Goal: Task Accomplishment & Management: Use online tool/utility

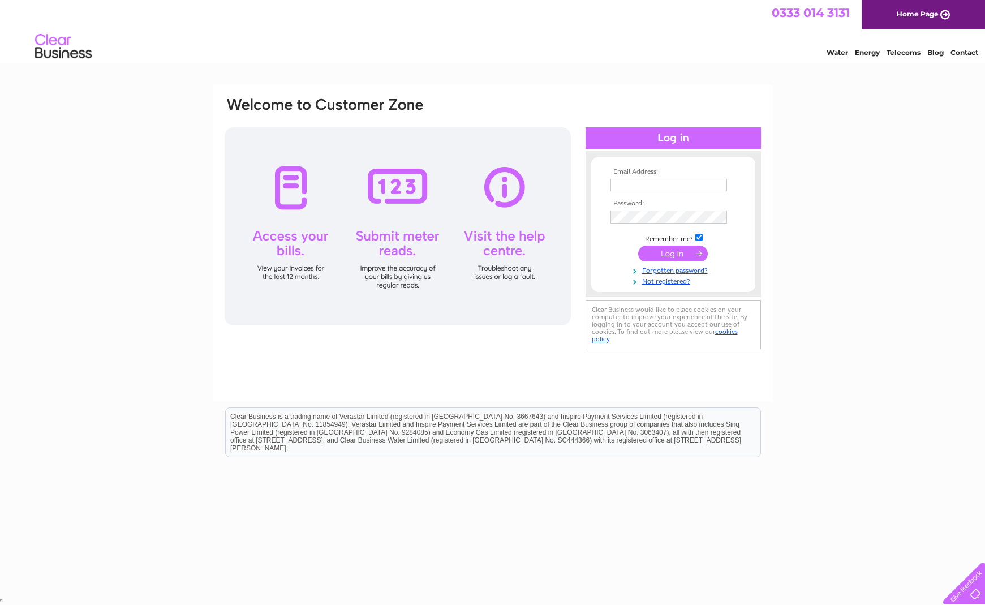
click at [669, 254] on input "submit" at bounding box center [673, 254] width 70 height 16
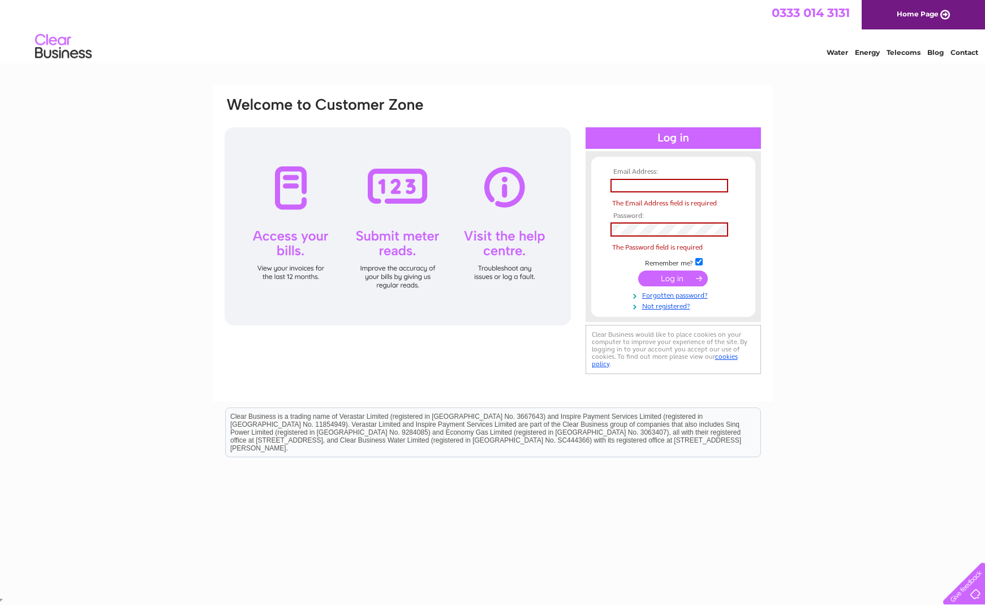
click at [668, 276] on input "submit" at bounding box center [673, 279] width 70 height 16
type input "carolburns248@gmail.com"
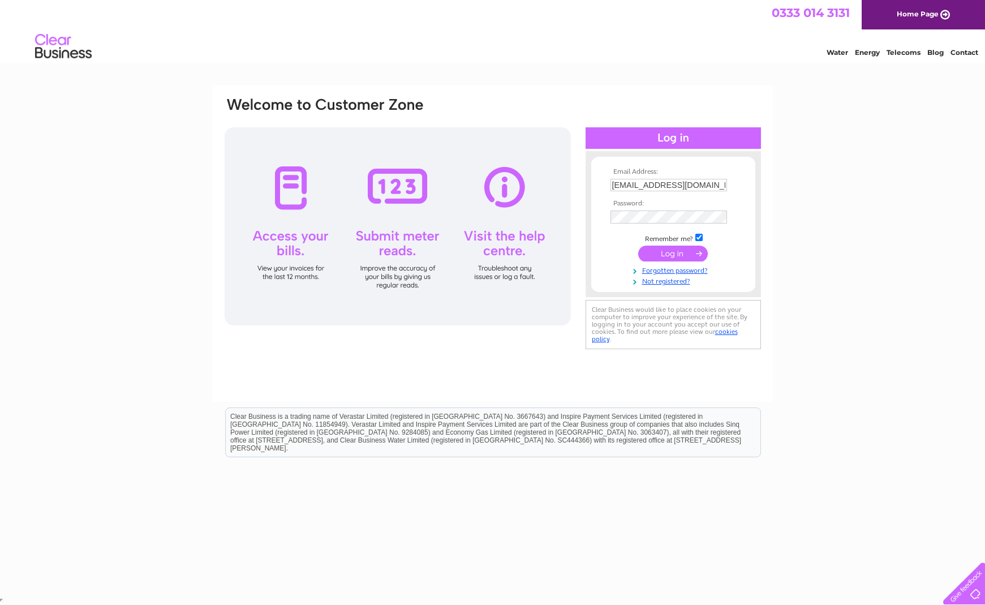
click at [672, 252] on input "submit" at bounding box center [673, 254] width 70 height 16
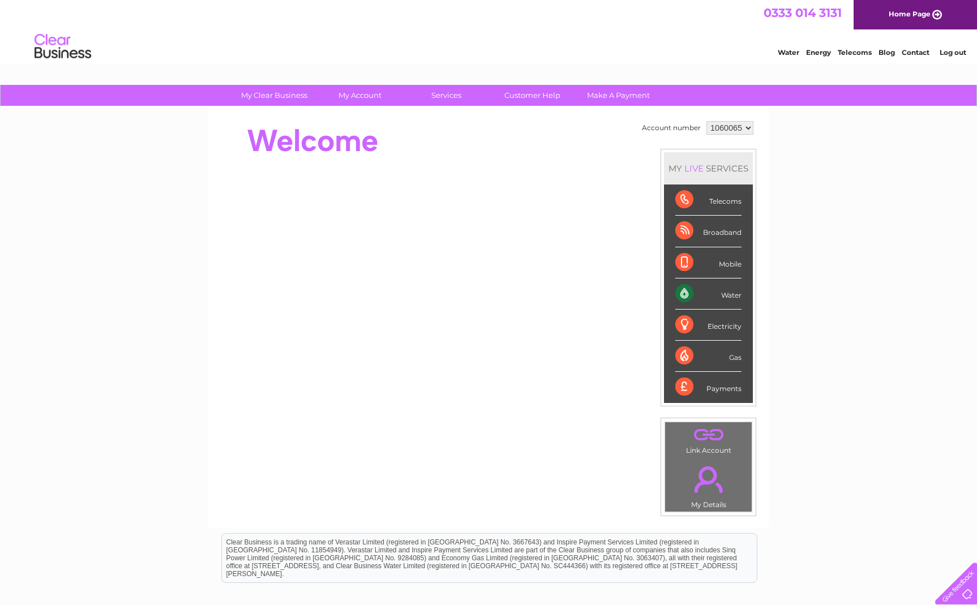
click at [672, 252] on li "Mobile" at bounding box center [708, 262] width 89 height 31
click at [719, 323] on div "Electricity" at bounding box center [708, 325] width 66 height 31
click at [687, 324] on div "Electricity" at bounding box center [708, 325] width 66 height 31
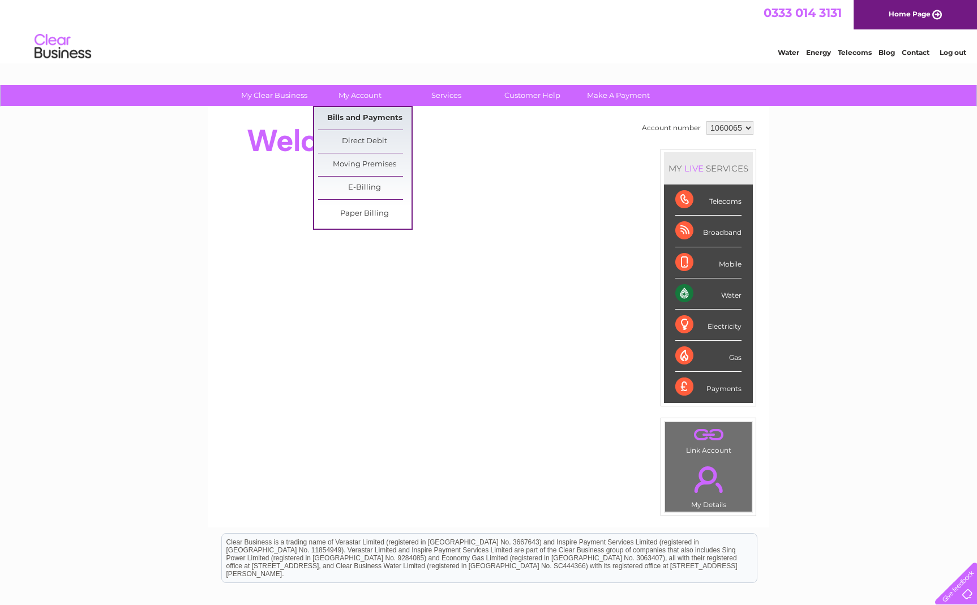
click at [367, 117] on link "Bills and Payments" at bounding box center [364, 118] width 93 height 23
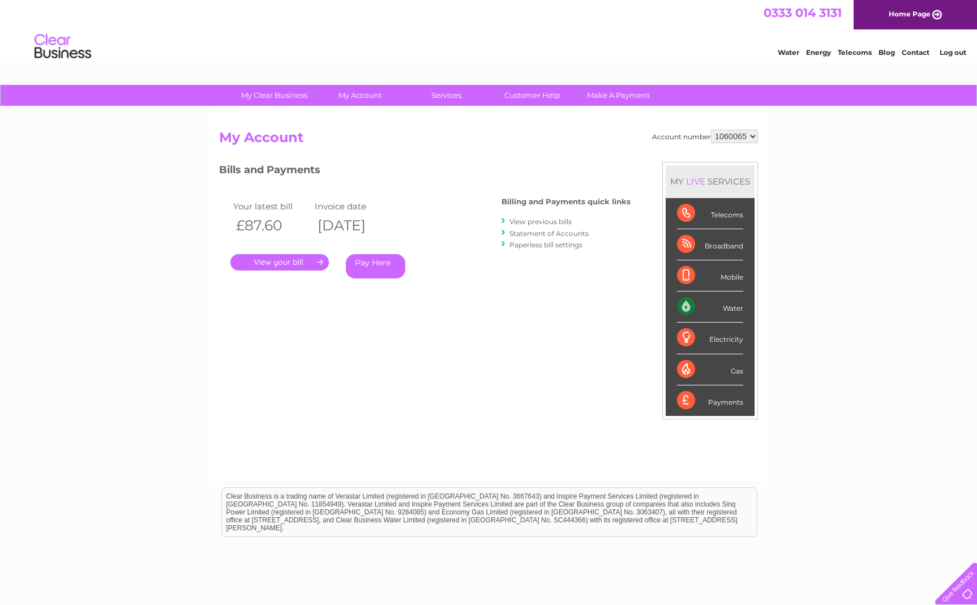
click at [277, 259] on link "." at bounding box center [279, 262] width 98 height 16
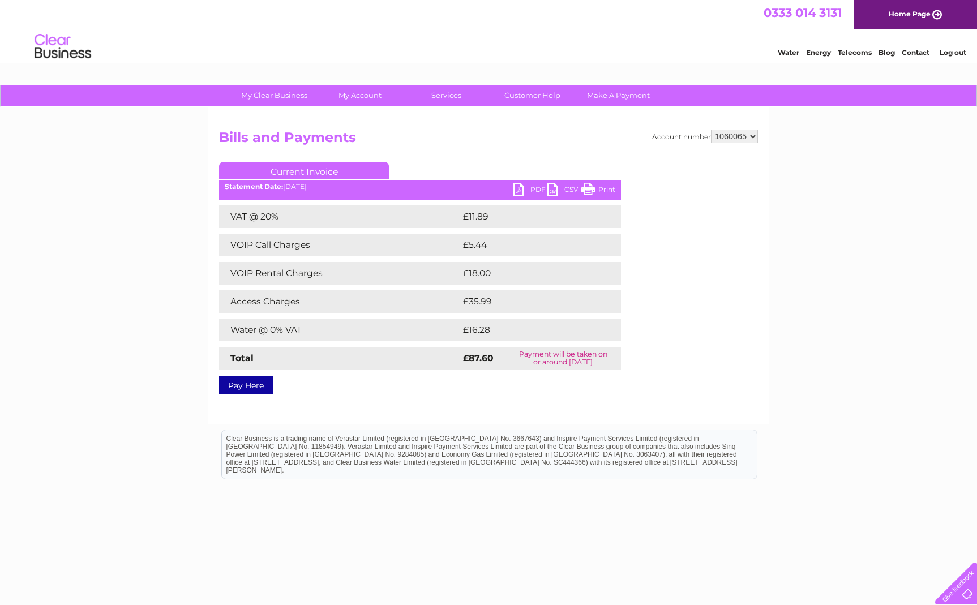
click at [518, 186] on link "PDF" at bounding box center [530, 191] width 34 height 16
click at [350, 93] on link "My Account" at bounding box center [360, 95] width 93 height 21
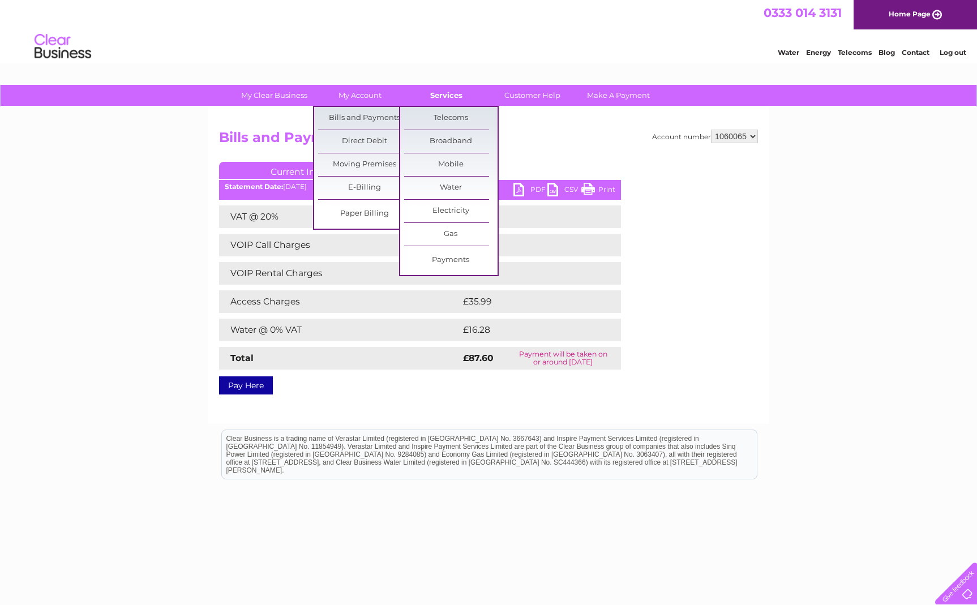
click at [451, 95] on link "Services" at bounding box center [446, 95] width 93 height 21
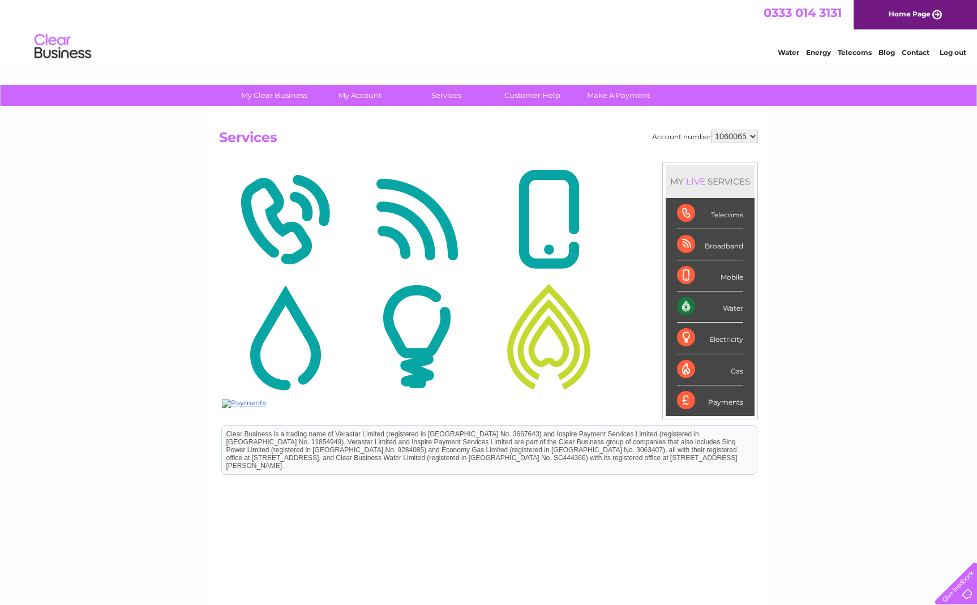
click at [720, 339] on div "Electricity" at bounding box center [710, 338] width 66 height 31
click at [683, 336] on div "Electricity" at bounding box center [710, 338] width 66 height 31
click at [417, 329] on img at bounding box center [417, 337] width 126 height 110
click at [417, 328] on img at bounding box center [417, 337] width 126 height 110
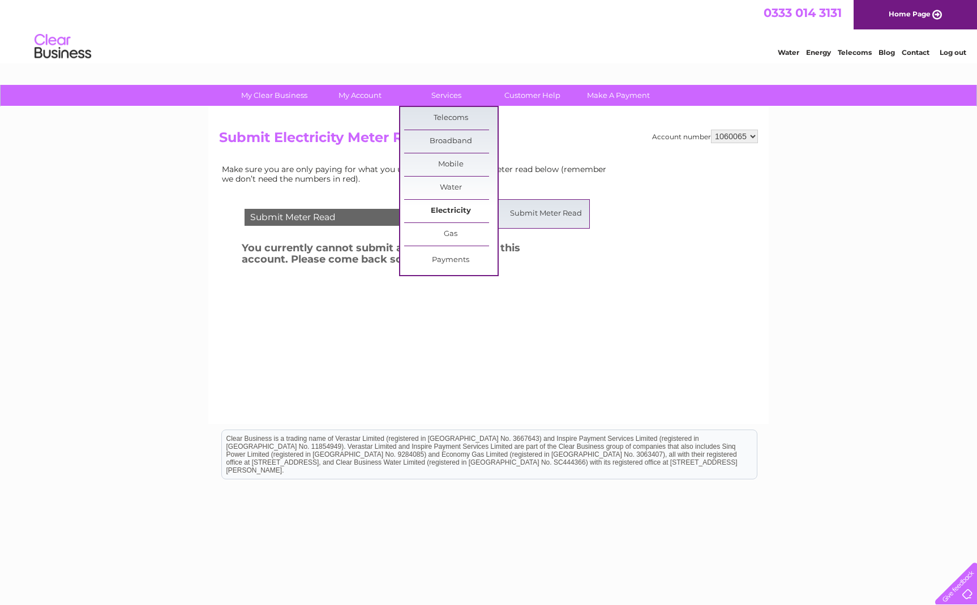
click at [431, 209] on link "Electricity" at bounding box center [450, 211] width 93 height 23
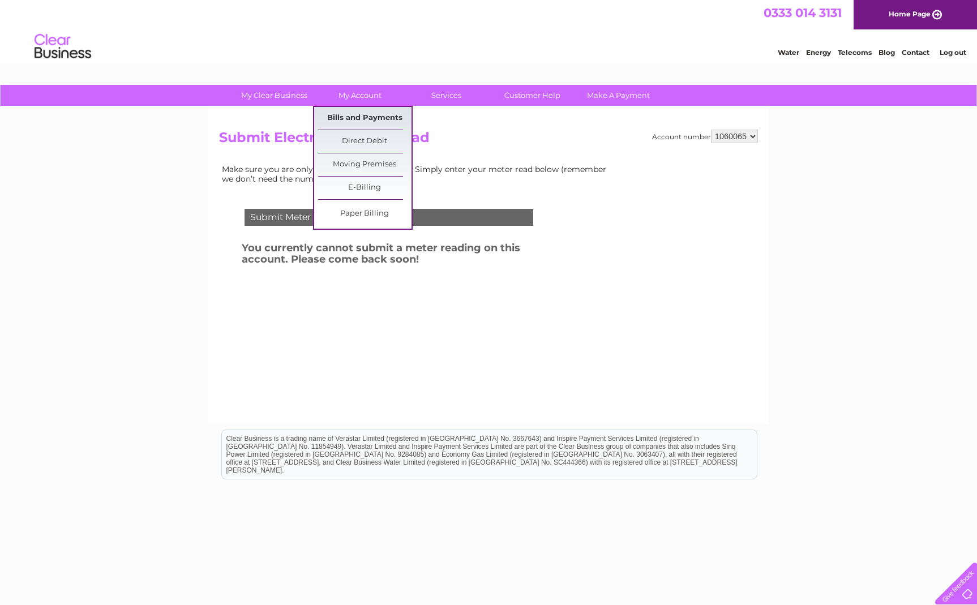
click at [372, 117] on link "Bills and Payments" at bounding box center [364, 118] width 93 height 23
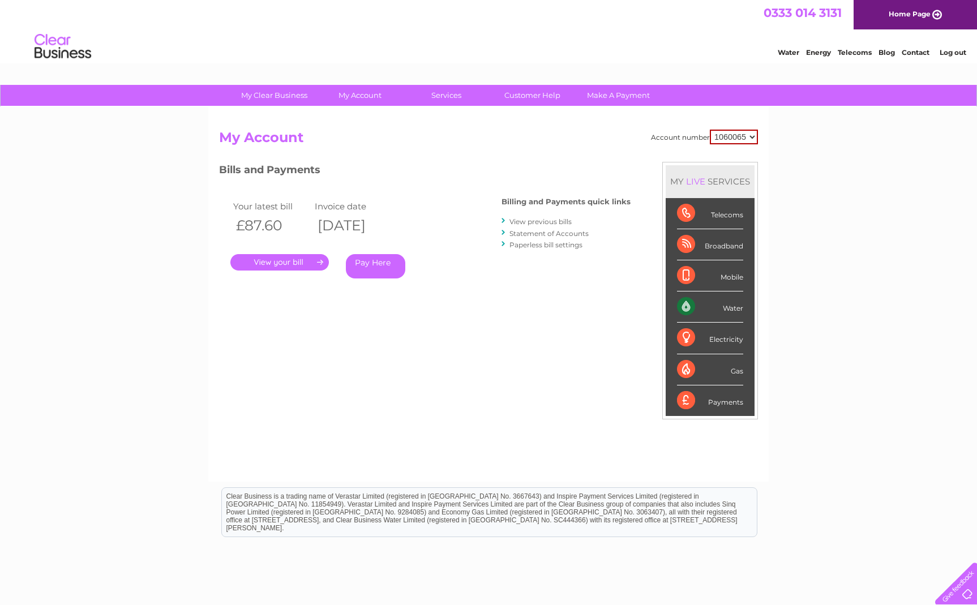
click at [689, 339] on div "Electricity" at bounding box center [710, 338] width 66 height 31
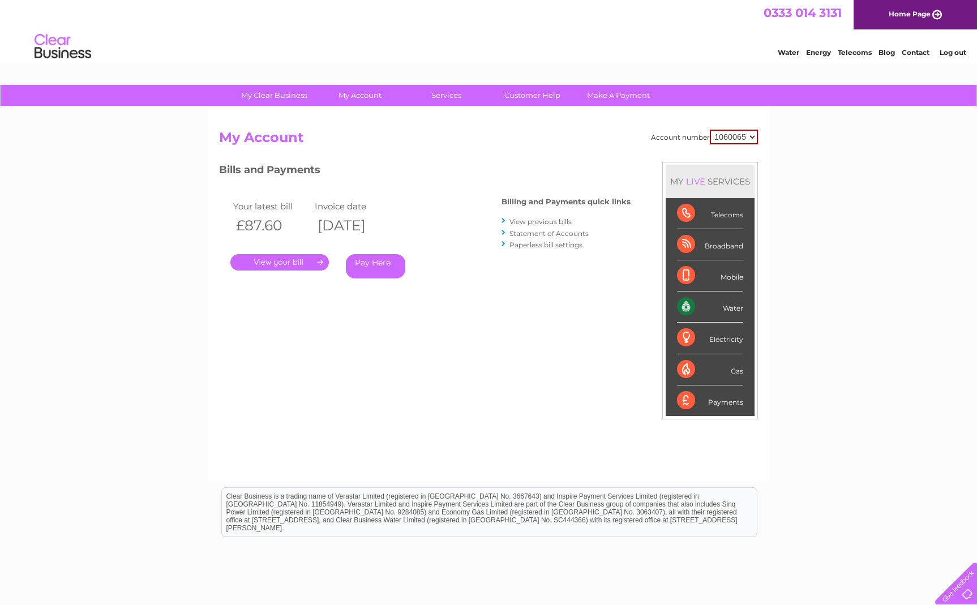
click at [689, 339] on div "Electricity" at bounding box center [710, 338] width 66 height 31
